Goal: Find specific page/section: Find specific page/section

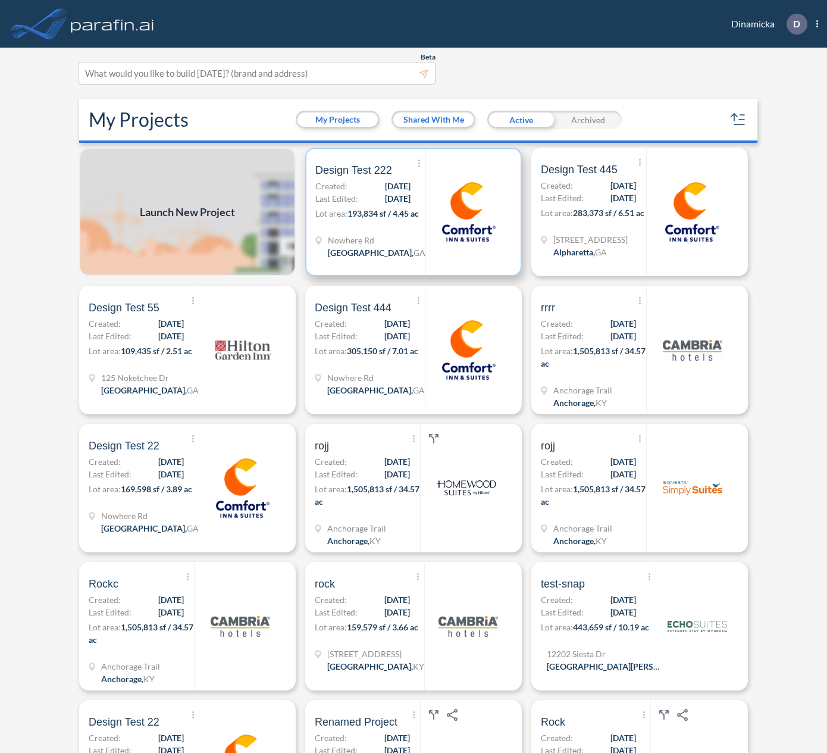
click at [334, 191] on span "Created:" at bounding box center [331, 186] width 32 height 12
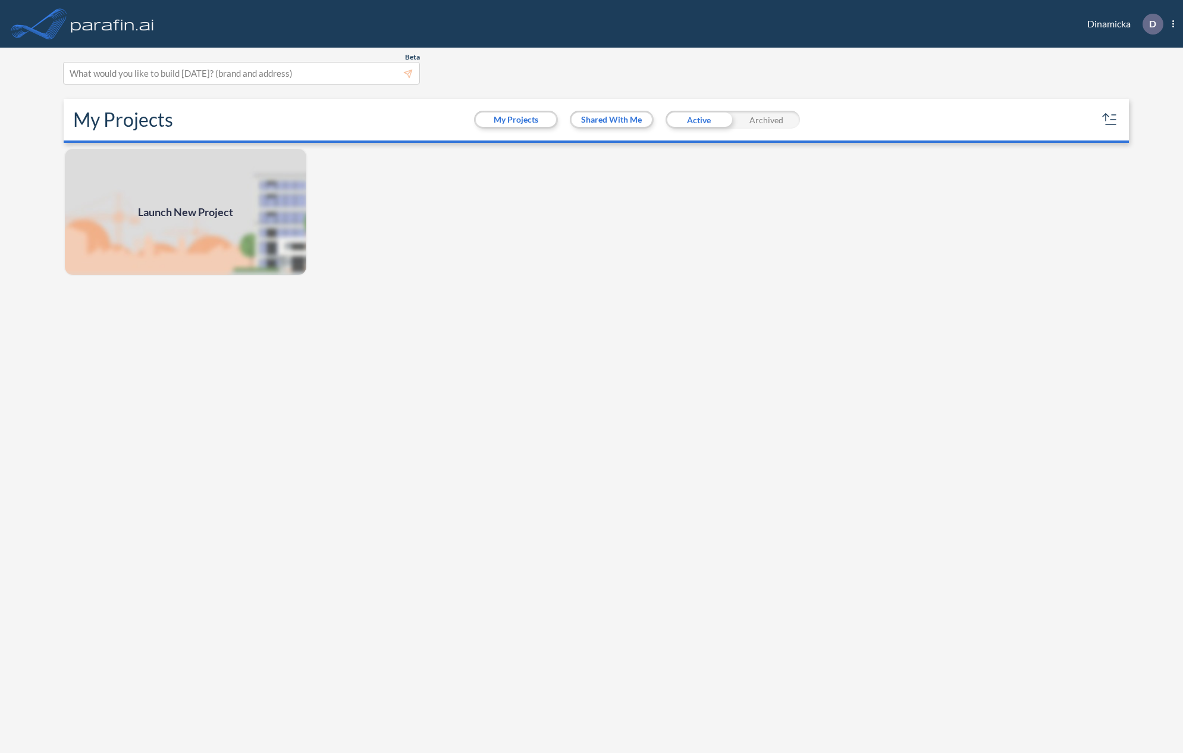
click at [487, 193] on div "Launch New Project" at bounding box center [591, 452] width 1065 height 608
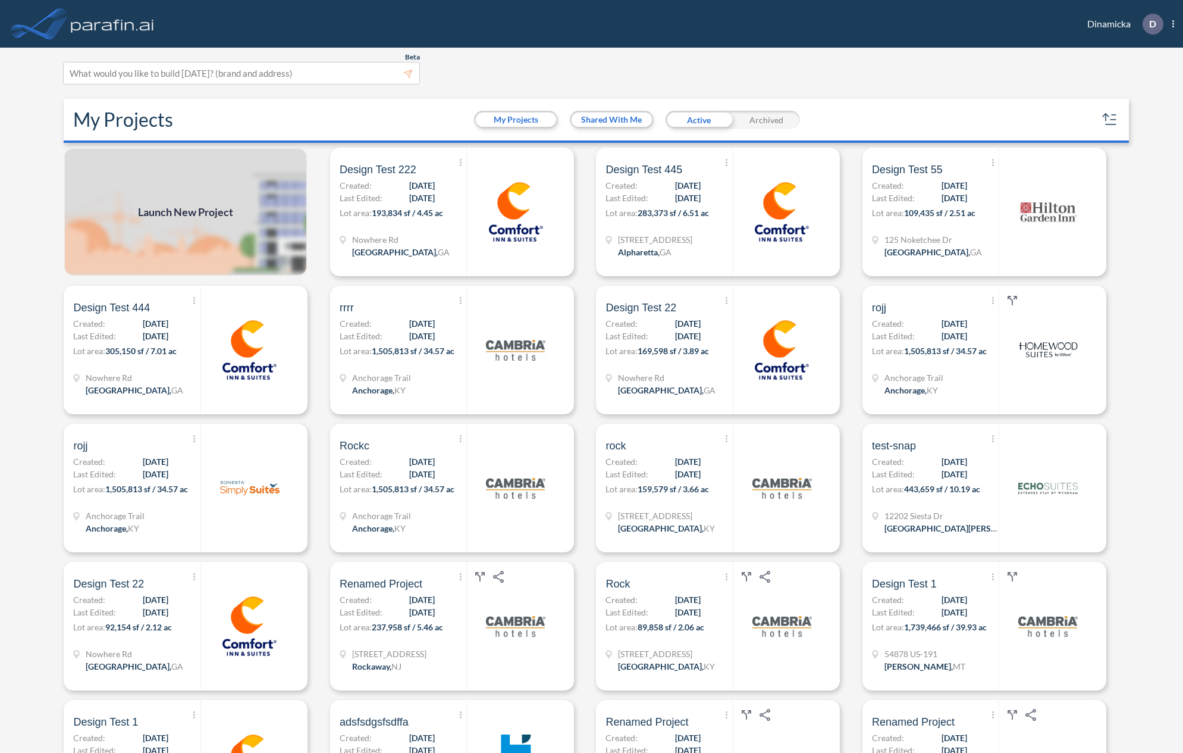
click at [443, 214] on span "193,834 sf / 4.45 ac" at bounding box center [407, 213] width 71 height 10
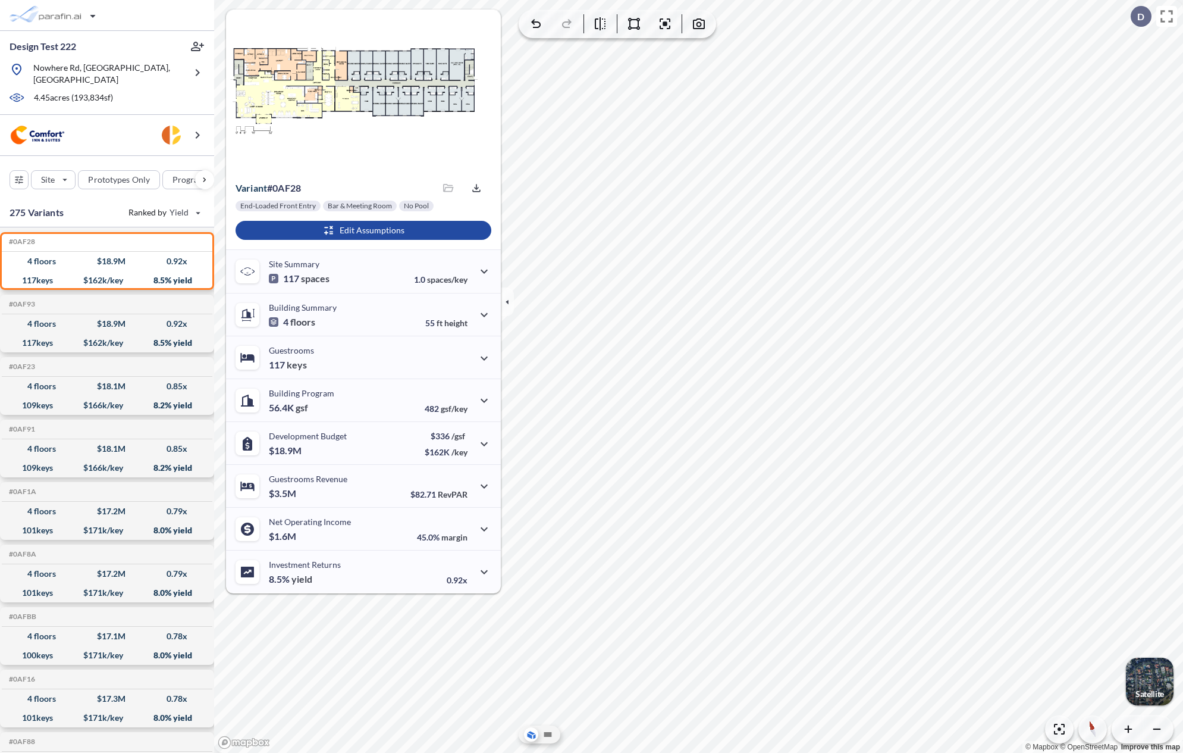
click at [1152, 687] on div "button" at bounding box center [1150, 681] width 48 height 48
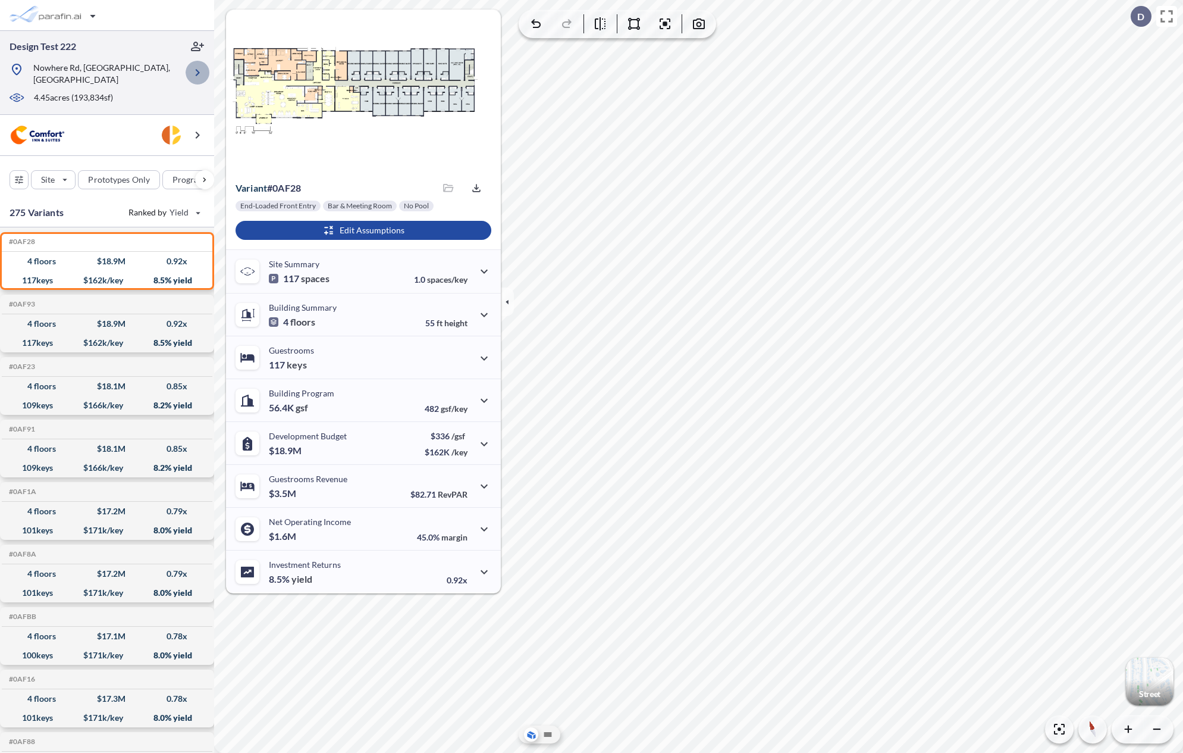
click at [198, 69] on icon "button" at bounding box center [198, 72] width 4 height 7
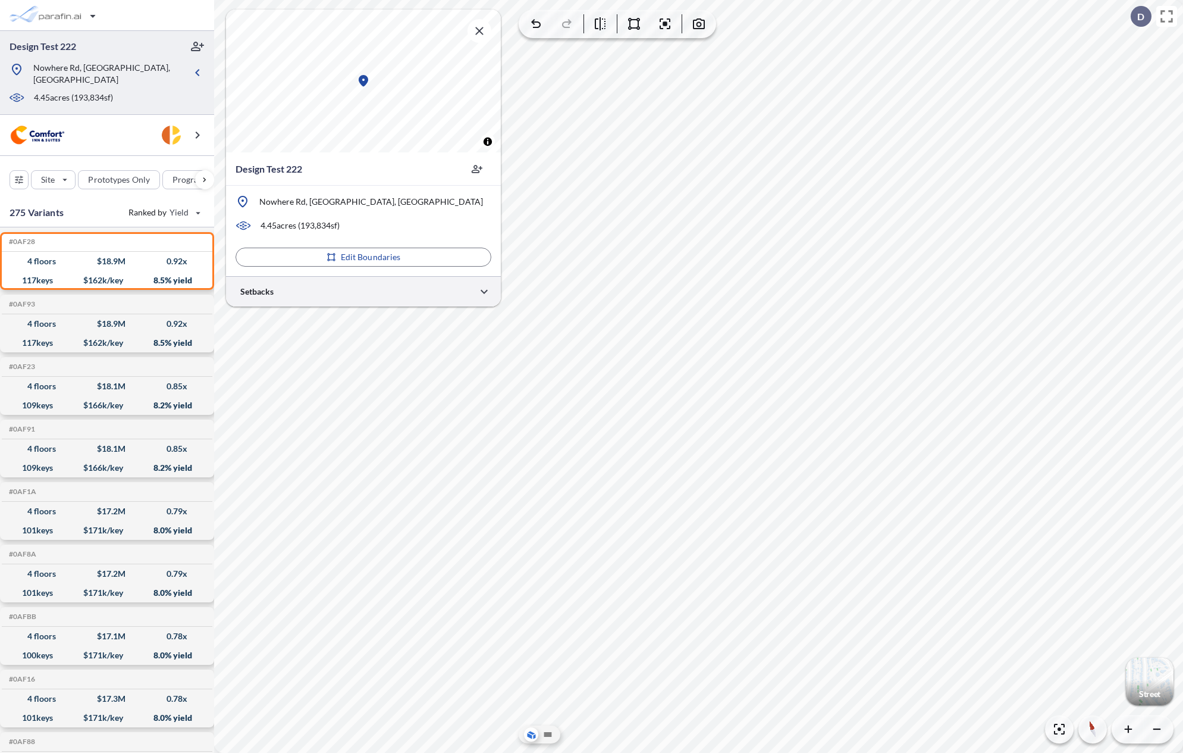
click at [335, 292] on div at bounding box center [363, 291] width 275 height 30
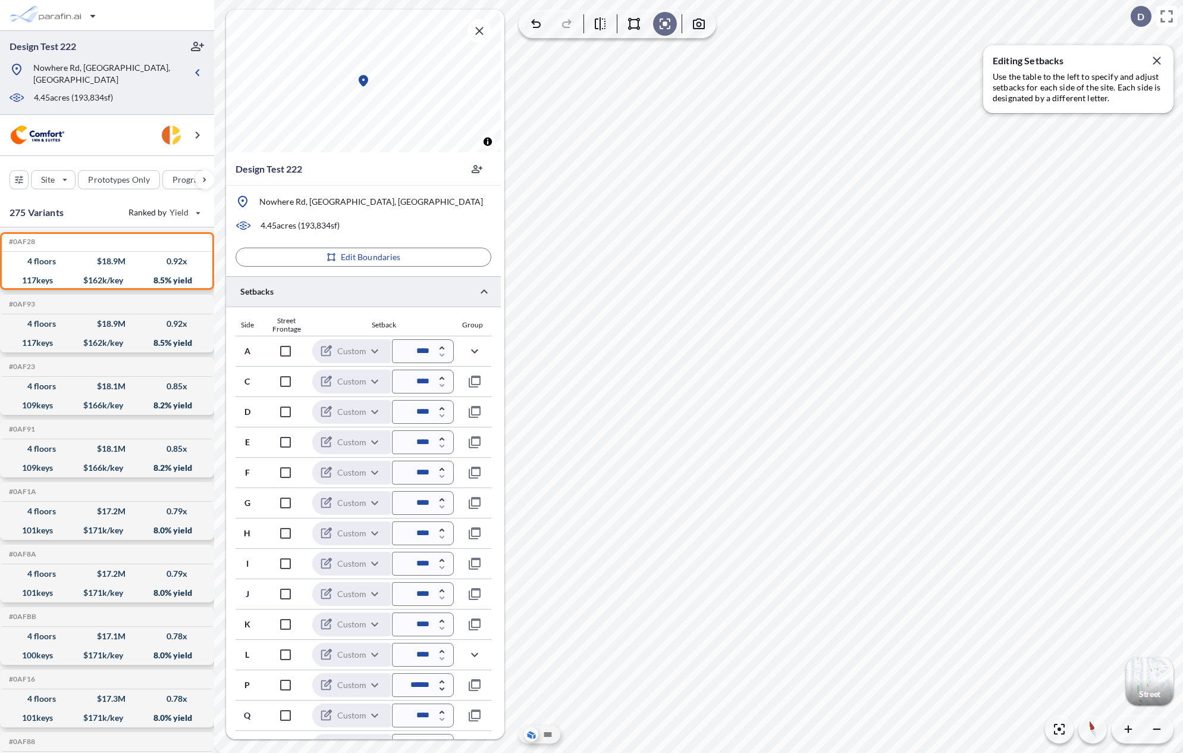
click at [1183, 612] on html "Design Test 222 Nowhere Rd, Athens, GA 4.45 acres ( 193,834 sf) Site Prototypes…" at bounding box center [591, 376] width 1183 height 753
click at [436, 296] on div at bounding box center [363, 291] width 275 height 30
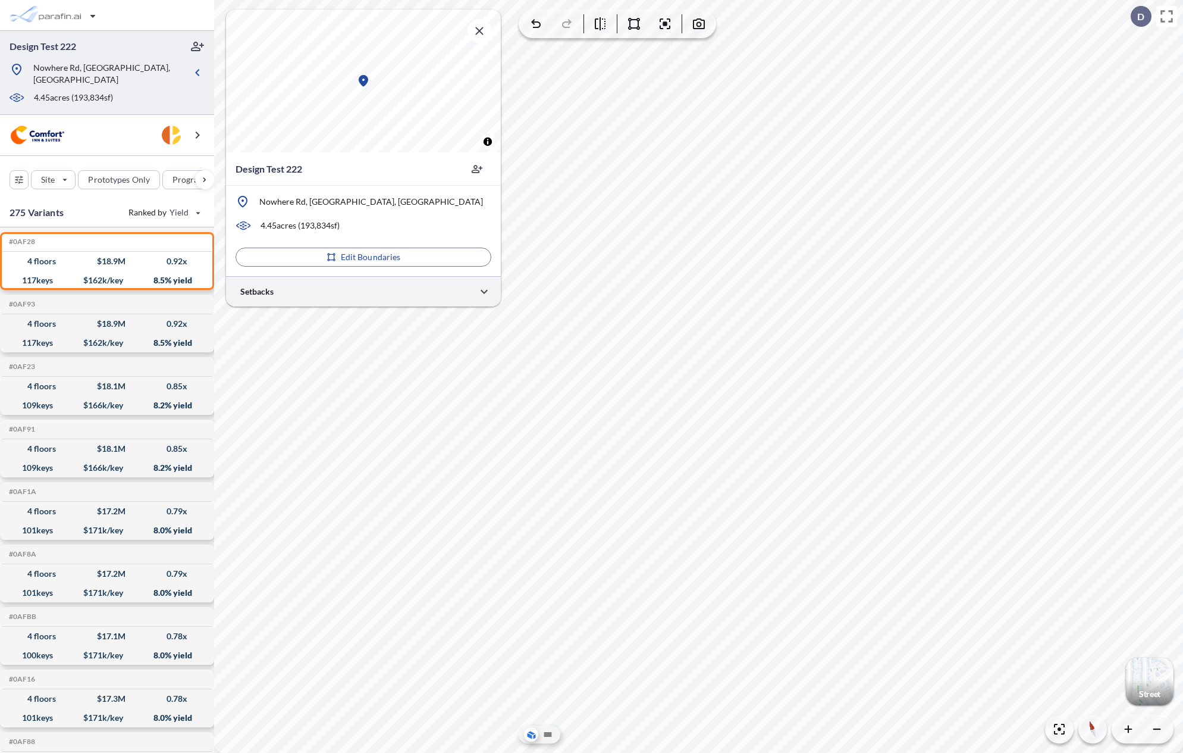
click at [442, 292] on div at bounding box center [363, 291] width 275 height 30
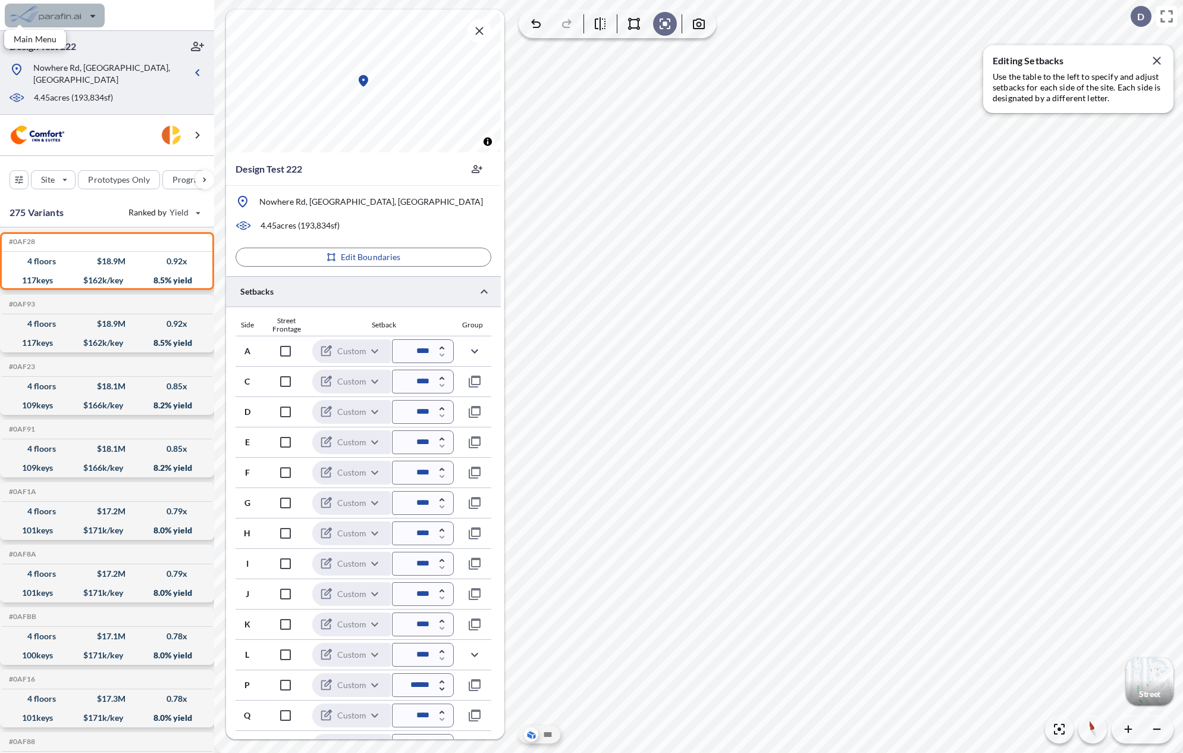
click at [83, 15] on div "button" at bounding box center [55, 16] width 100 height 24
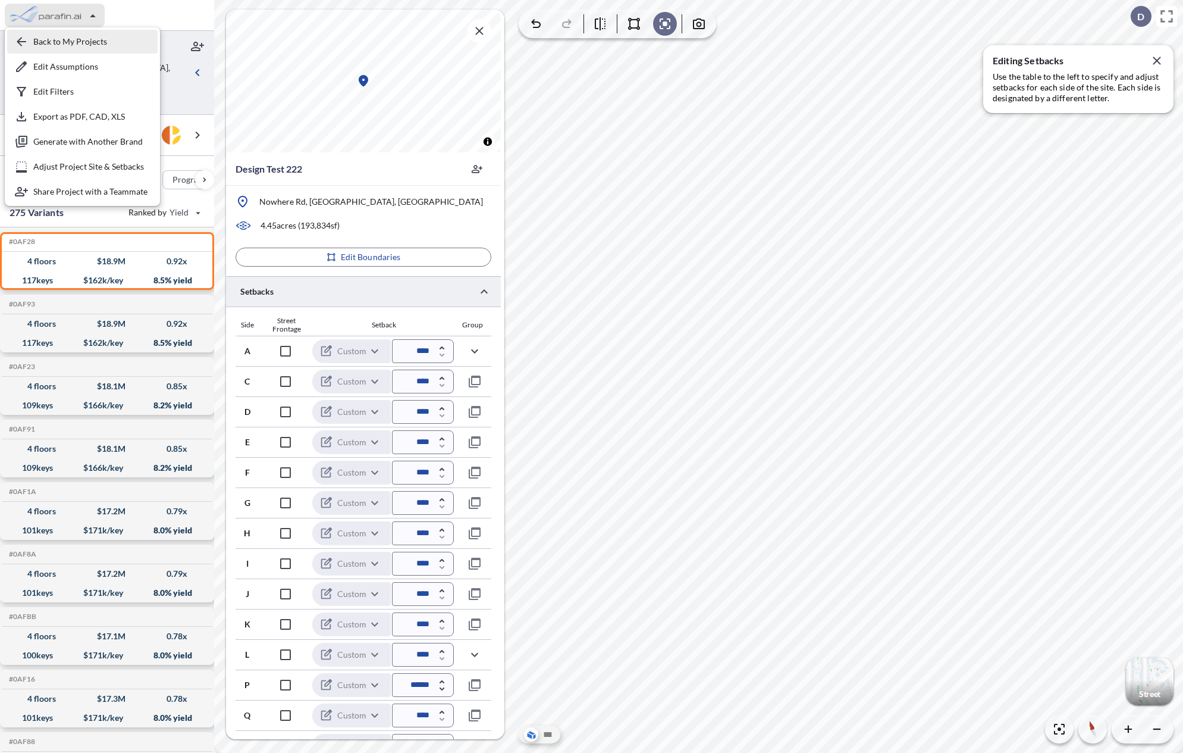
click at [88, 43] on div "button" at bounding box center [82, 42] width 151 height 24
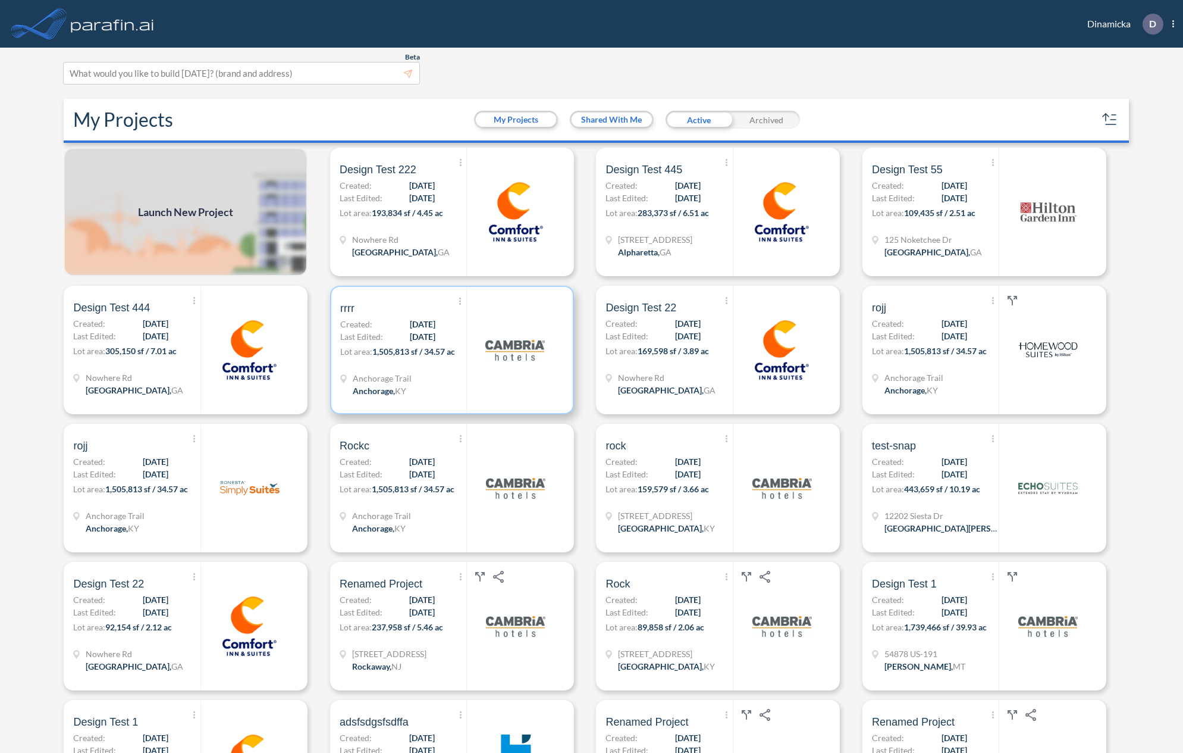
click at [429, 319] on span "[DATE]" at bounding box center [423, 324] width 26 height 12
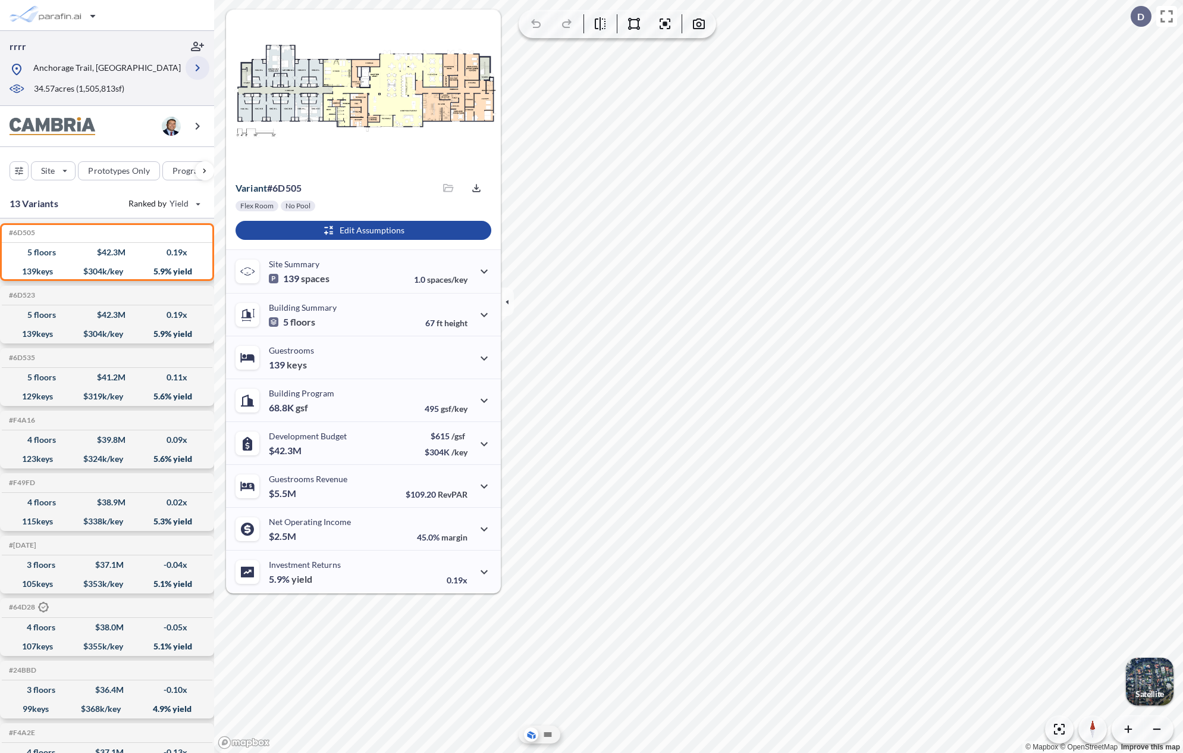
click at [198, 75] on button "button" at bounding box center [198, 68] width 24 height 24
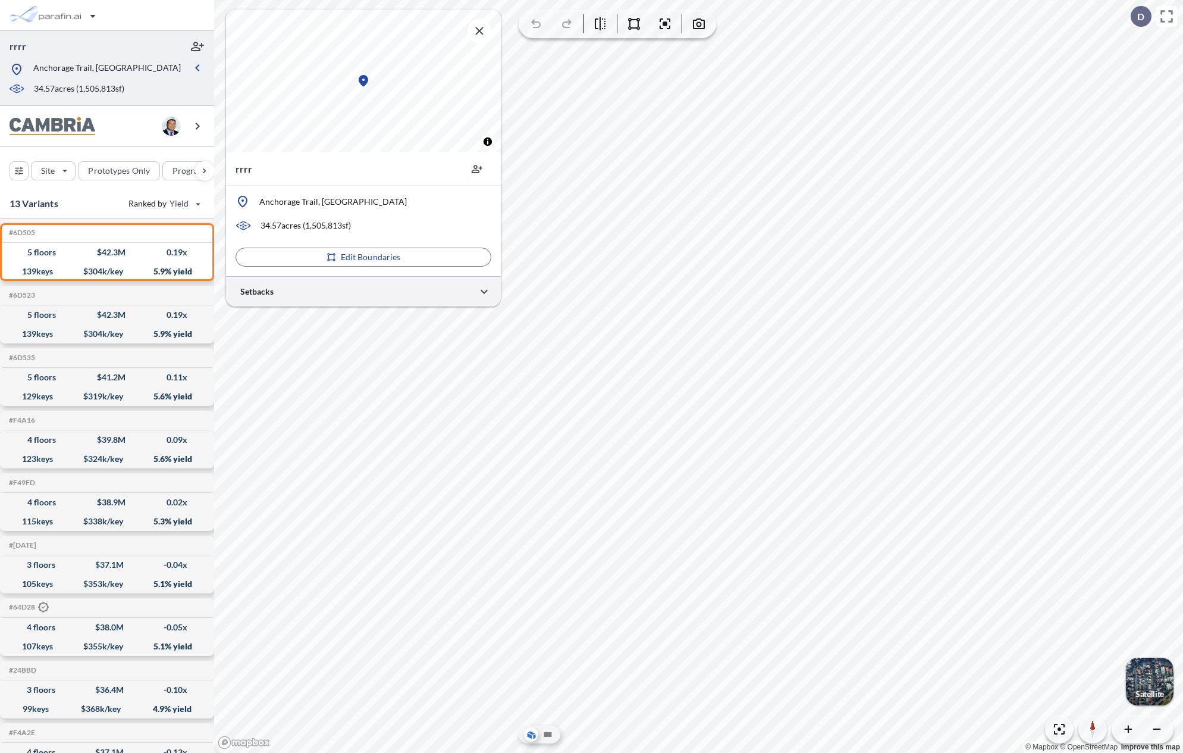
click at [348, 282] on div at bounding box center [363, 291] width 275 height 30
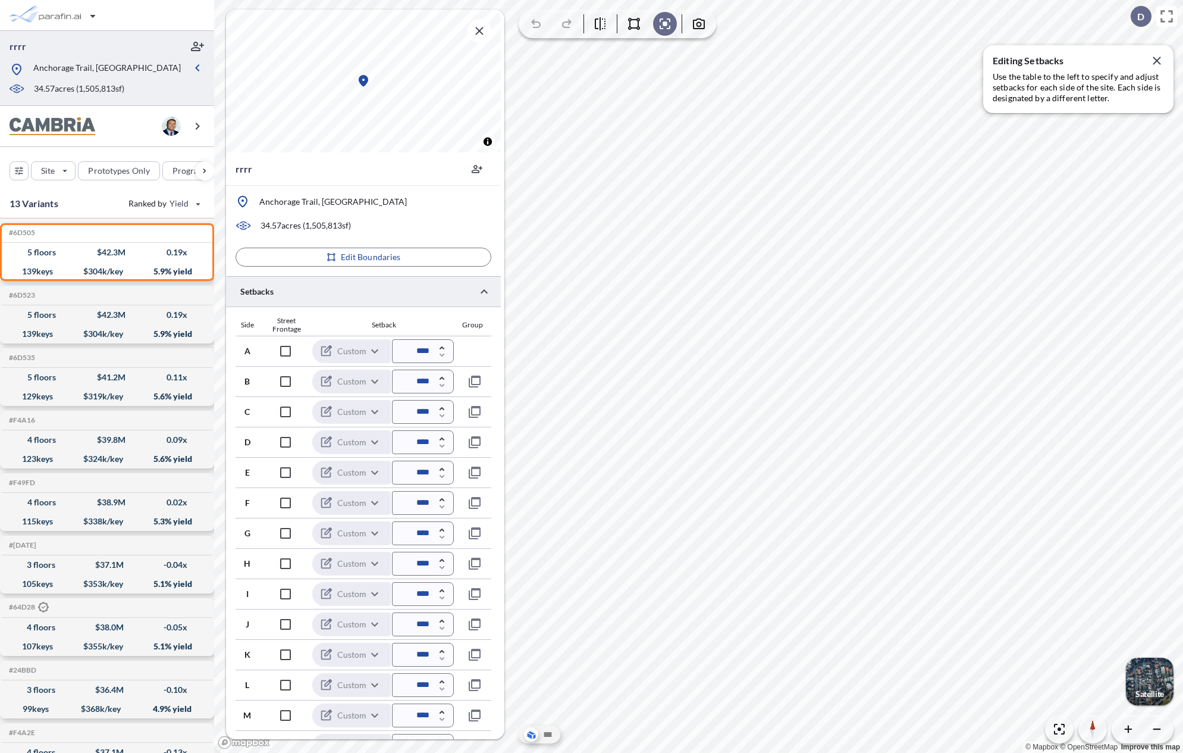
click at [1141, 673] on div "button" at bounding box center [1150, 681] width 48 height 48
click at [1158, 60] on icon "button" at bounding box center [1157, 61] width 8 height 8
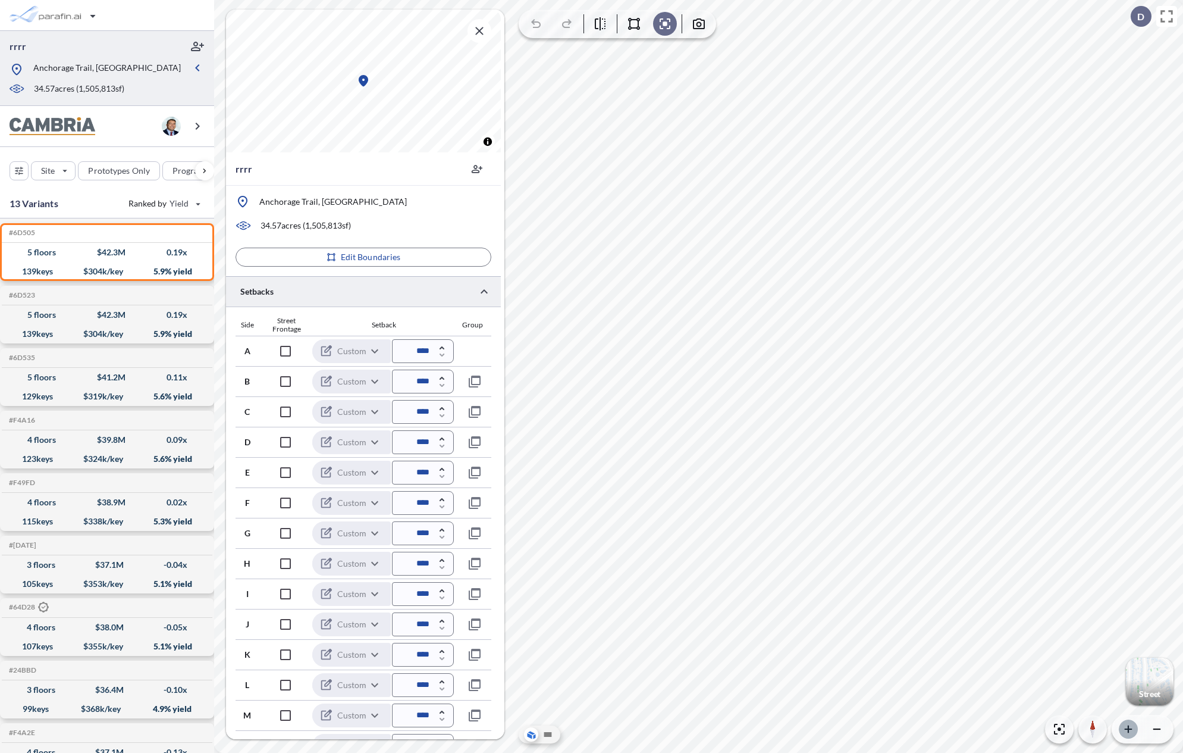
click at [1121, 729] on button "button" at bounding box center [1128, 728] width 19 height 19
click at [1125, 729] on icon "button" at bounding box center [1128, 728] width 7 height 7
